Goal: Information Seeking & Learning: Learn about a topic

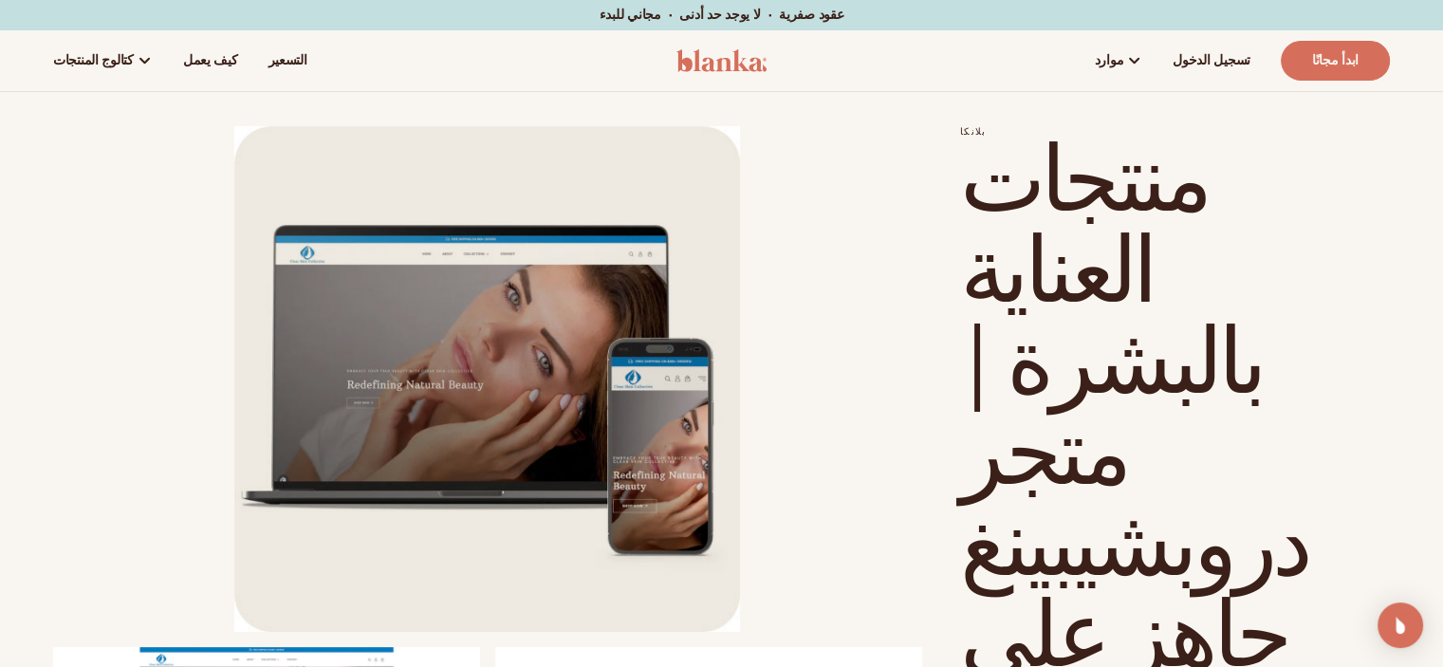
click at [867, 392] on li "افتح الوسائط 1 في النافذة المنبثقة" at bounding box center [487, 379] width 869 height 506
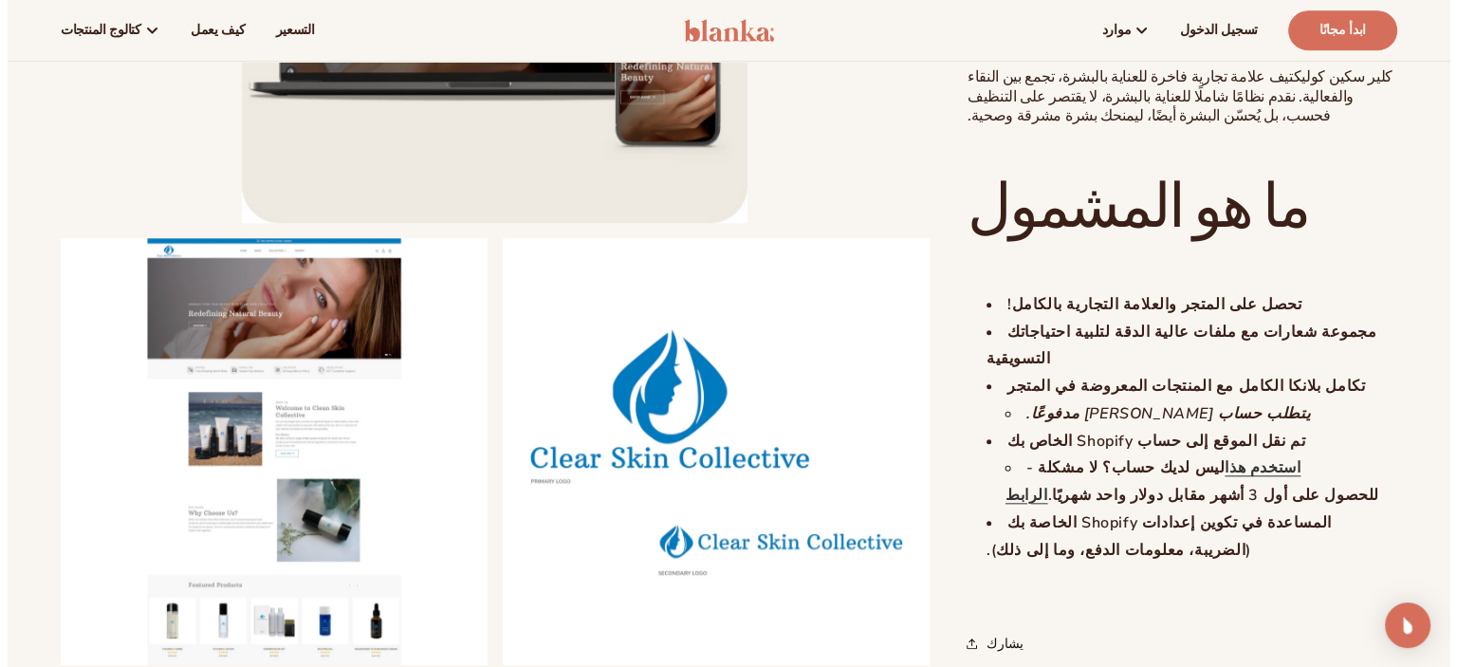
scroll to position [1897, 0]
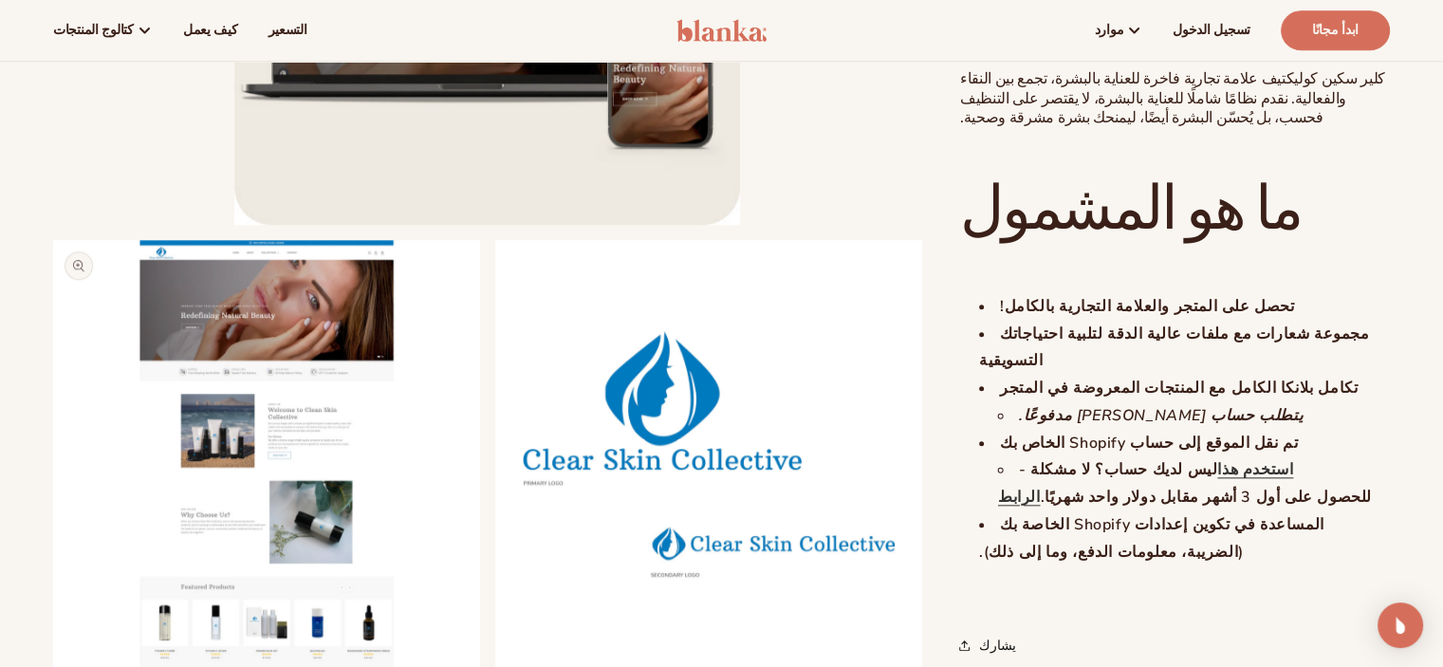
click at [53, 666] on button "افتح الوسائط 2 في النافذة المنبثقة" at bounding box center [53, 666] width 0 height 0
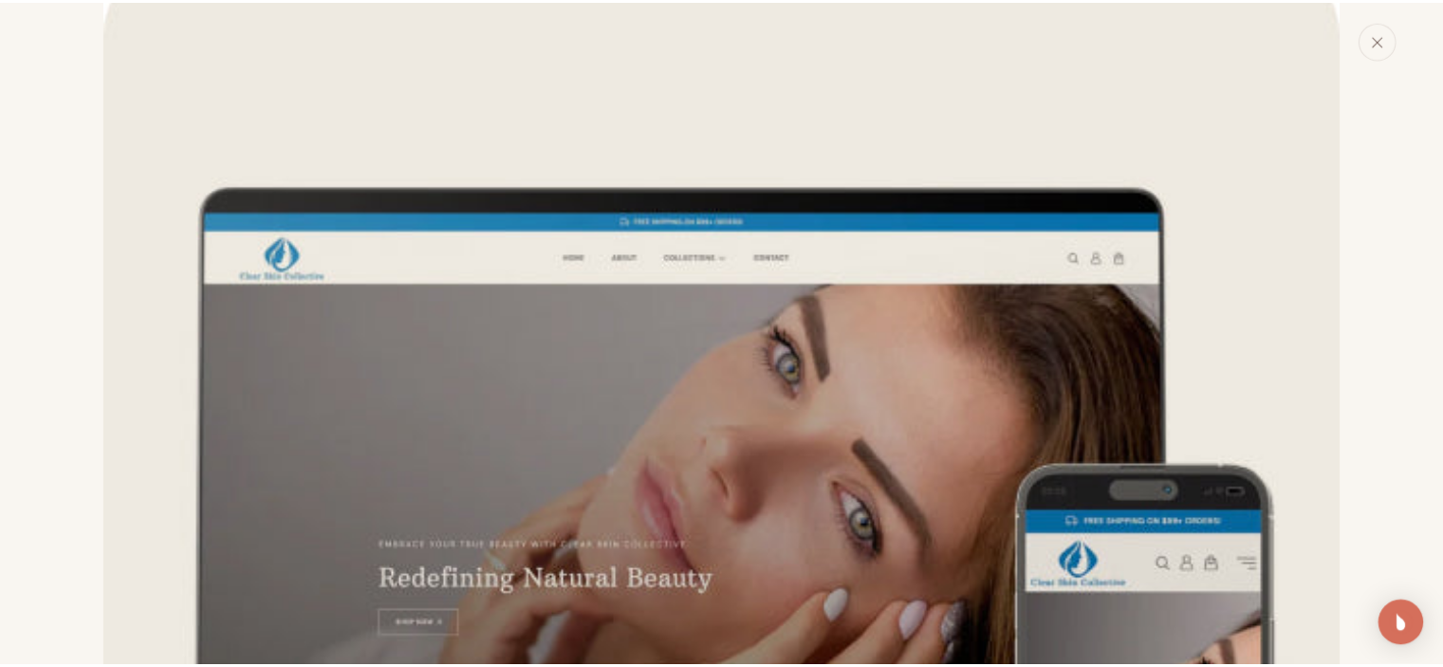
scroll to position [0, 0]
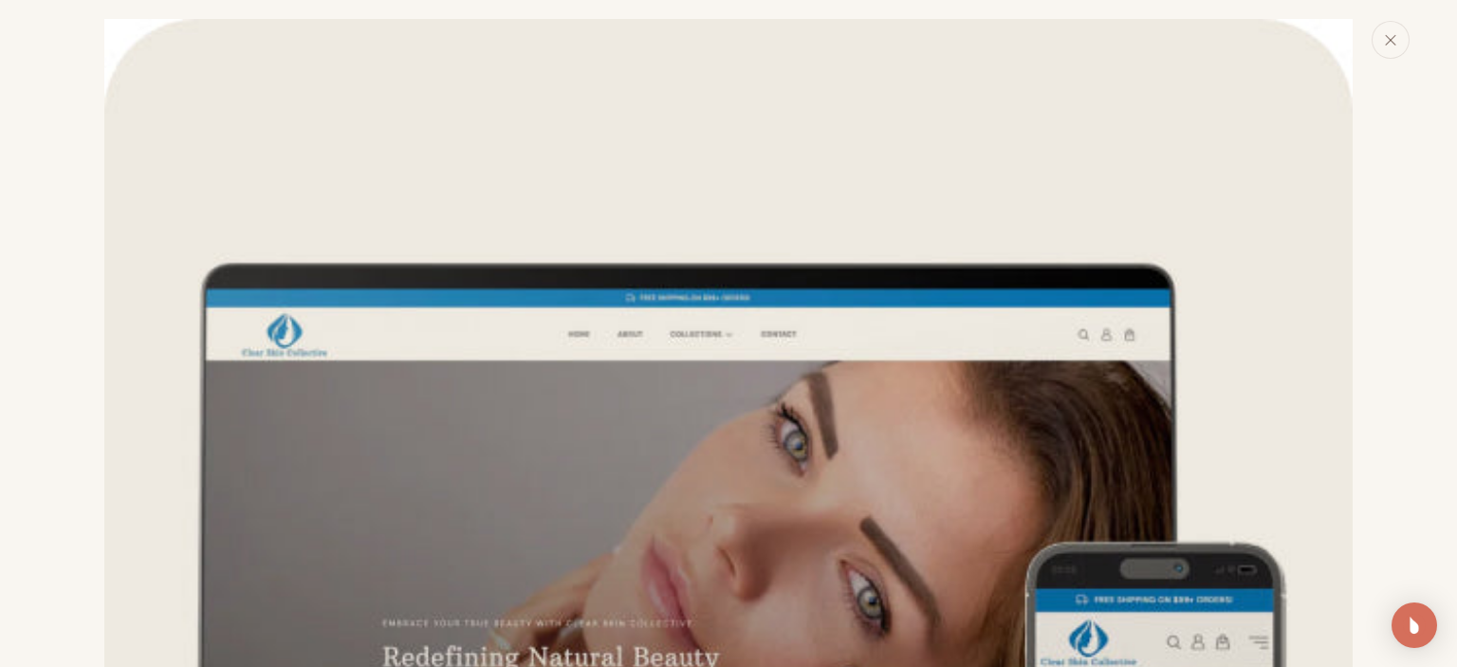
click at [1412, 41] on div "معرض الوسائط" at bounding box center [728, 333] width 1457 height 667
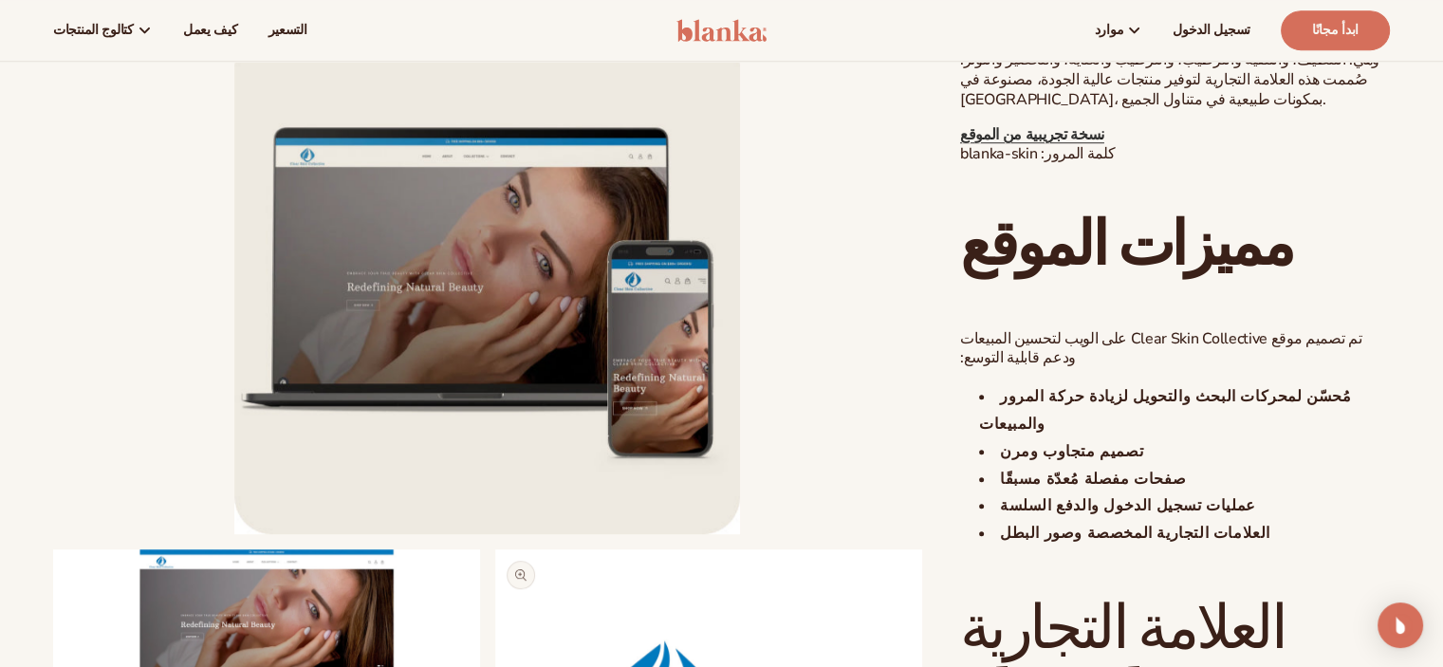
scroll to position [654, 0]
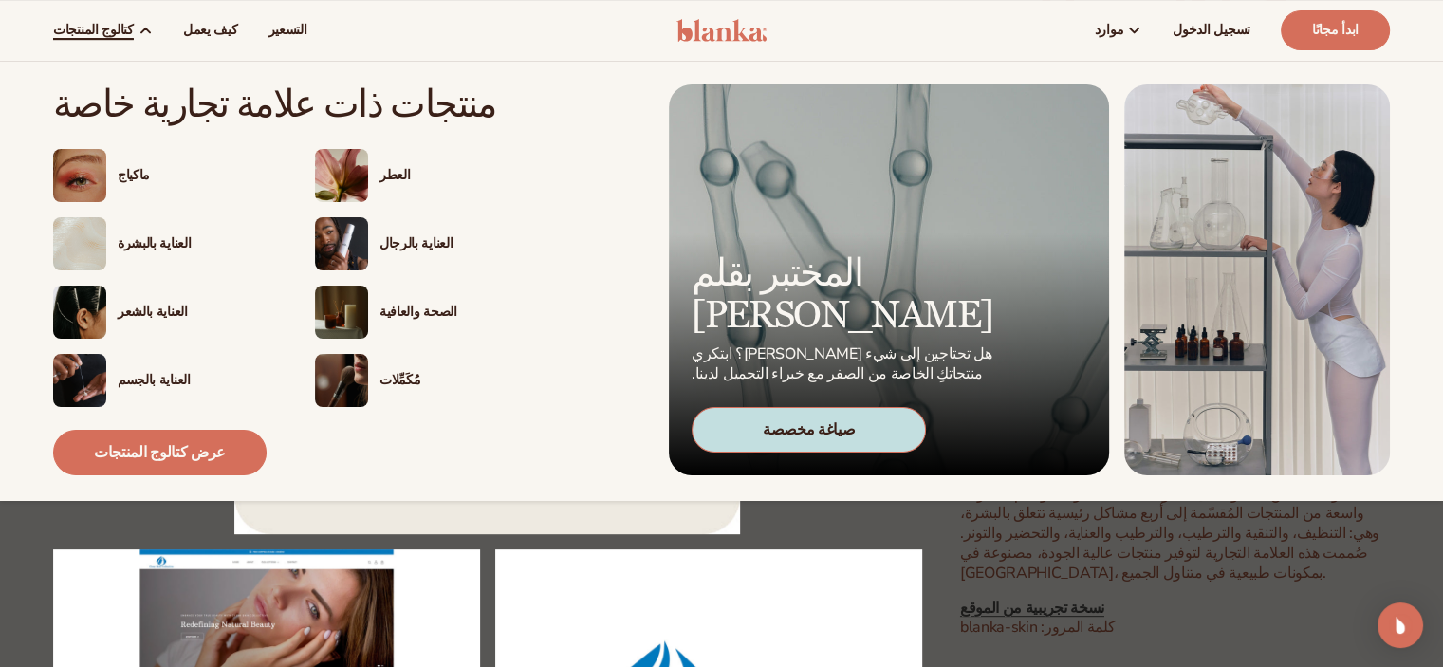
click at [91, 294] on img at bounding box center [79, 312] width 53 height 53
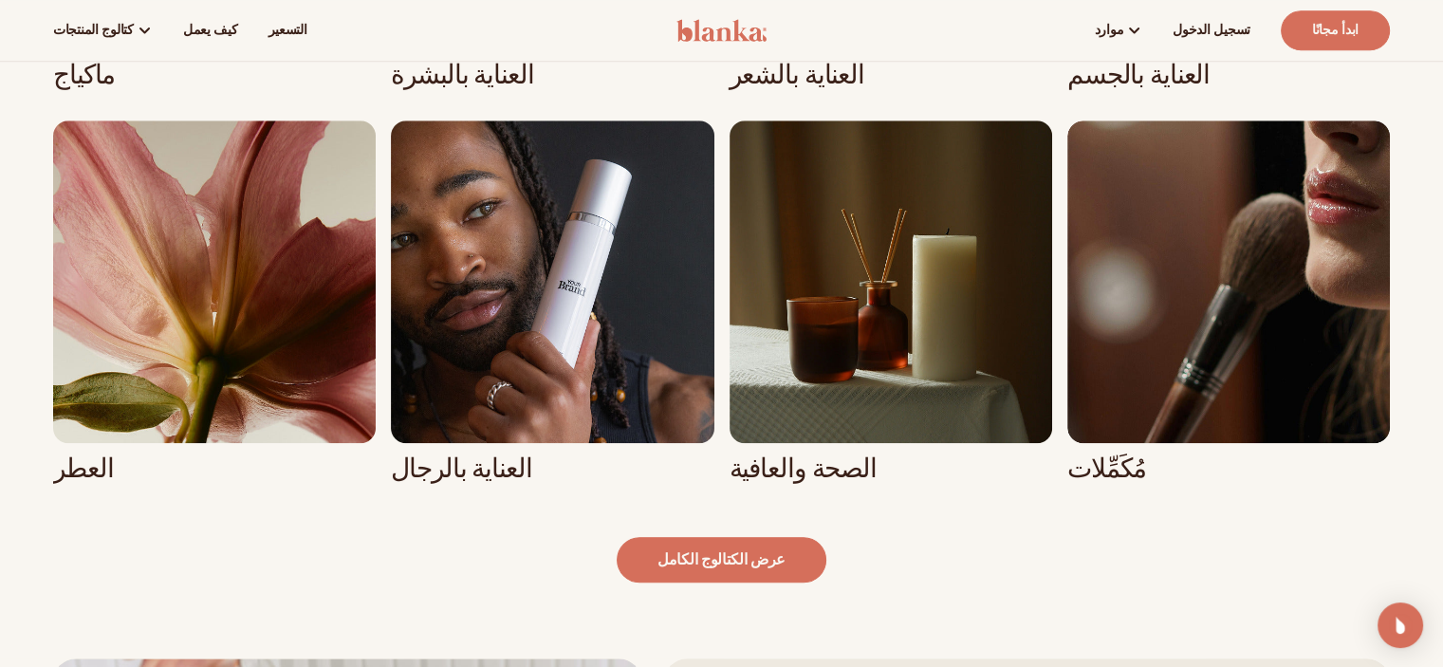
scroll to position [1416, 0]
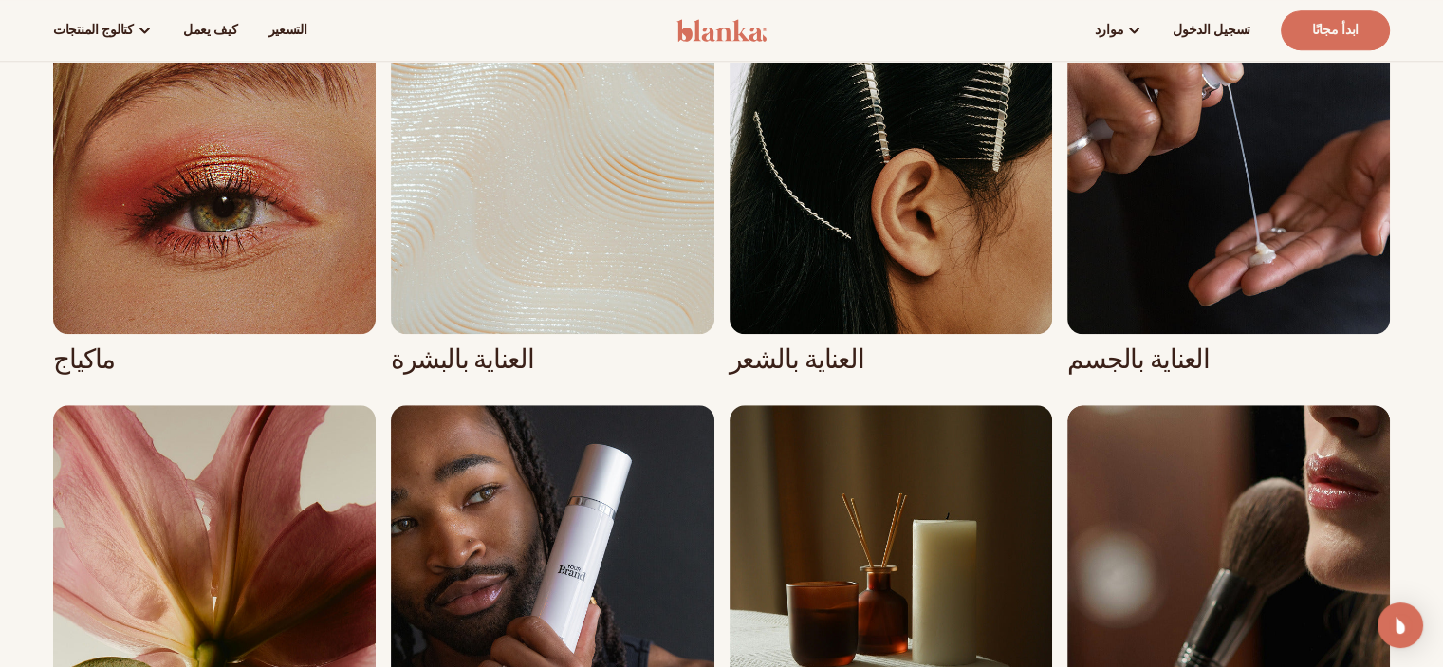
click at [646, 462] on link "6 / 8" at bounding box center [552, 586] width 323 height 363
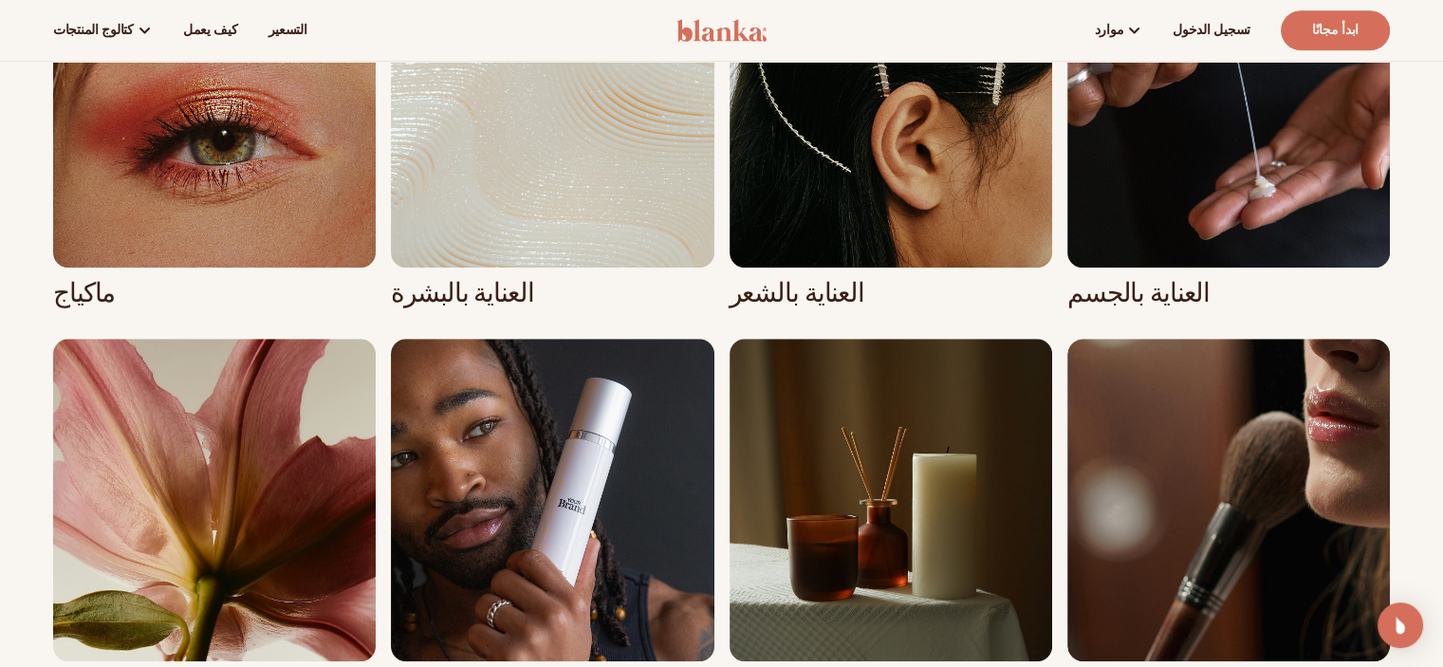
scroll to position [1606, 0]
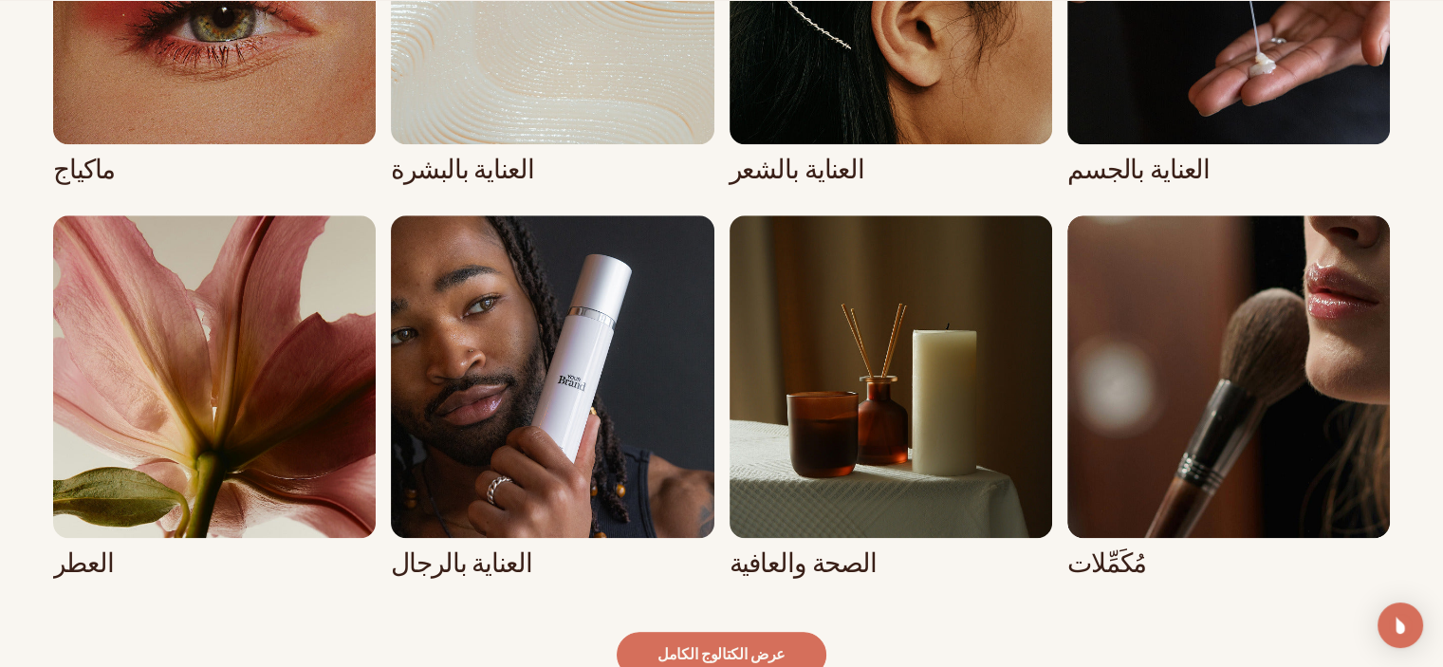
click at [490, 522] on link "6 / 8" at bounding box center [552, 396] width 323 height 363
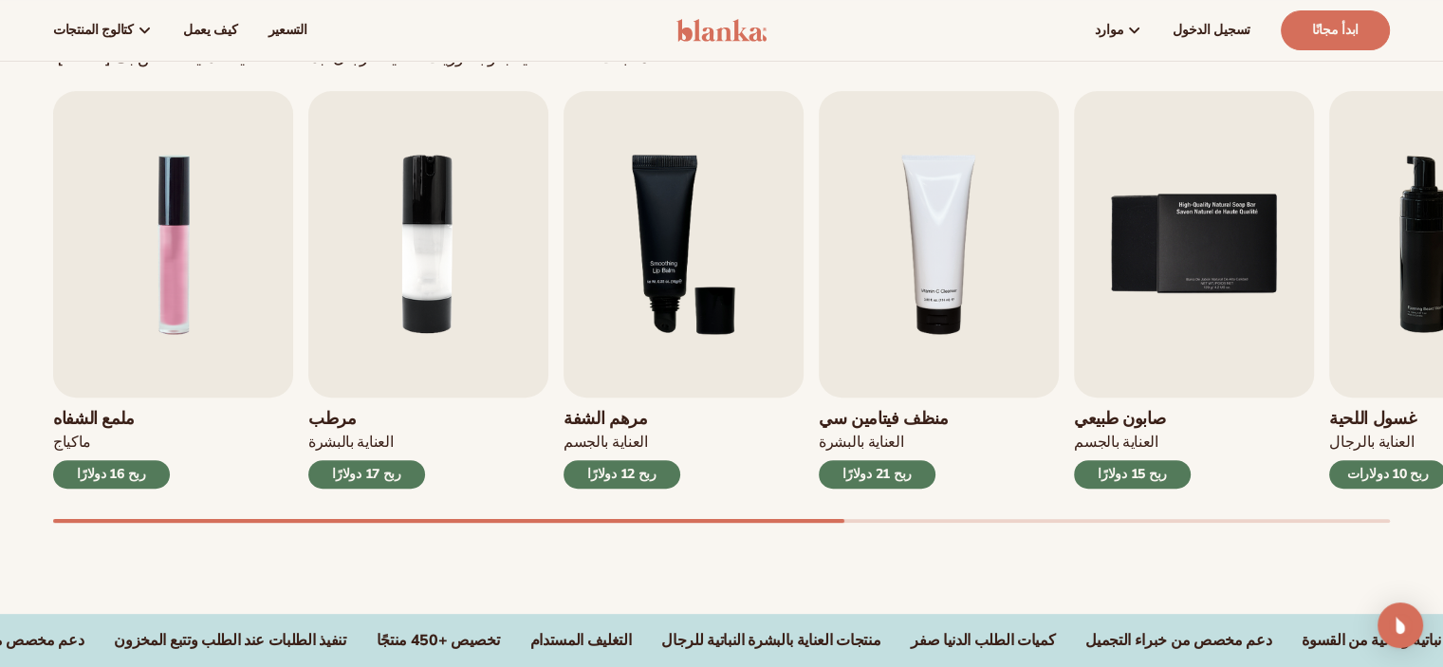
scroll to position [474, 0]
